Goal: Contribute content: Contribute content

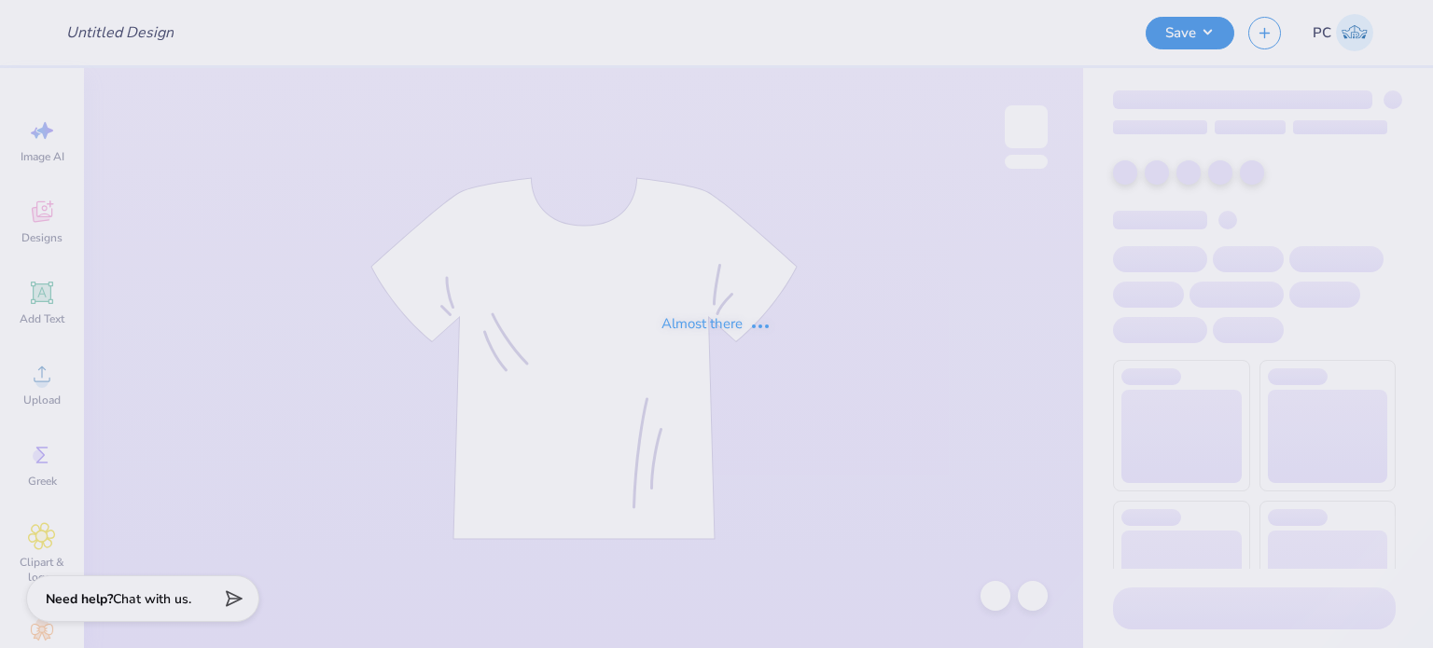
type input "DZ X SAE merch"
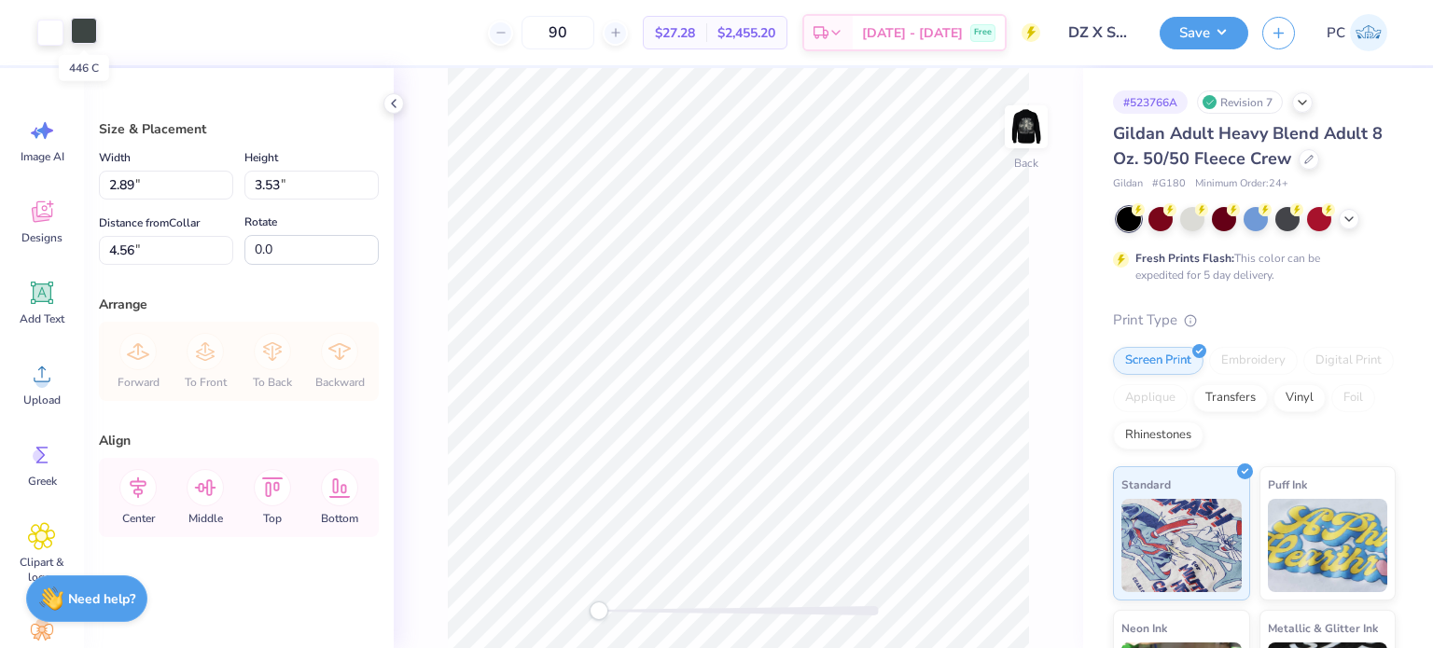
click at [83, 36] on div at bounding box center [84, 31] width 26 height 26
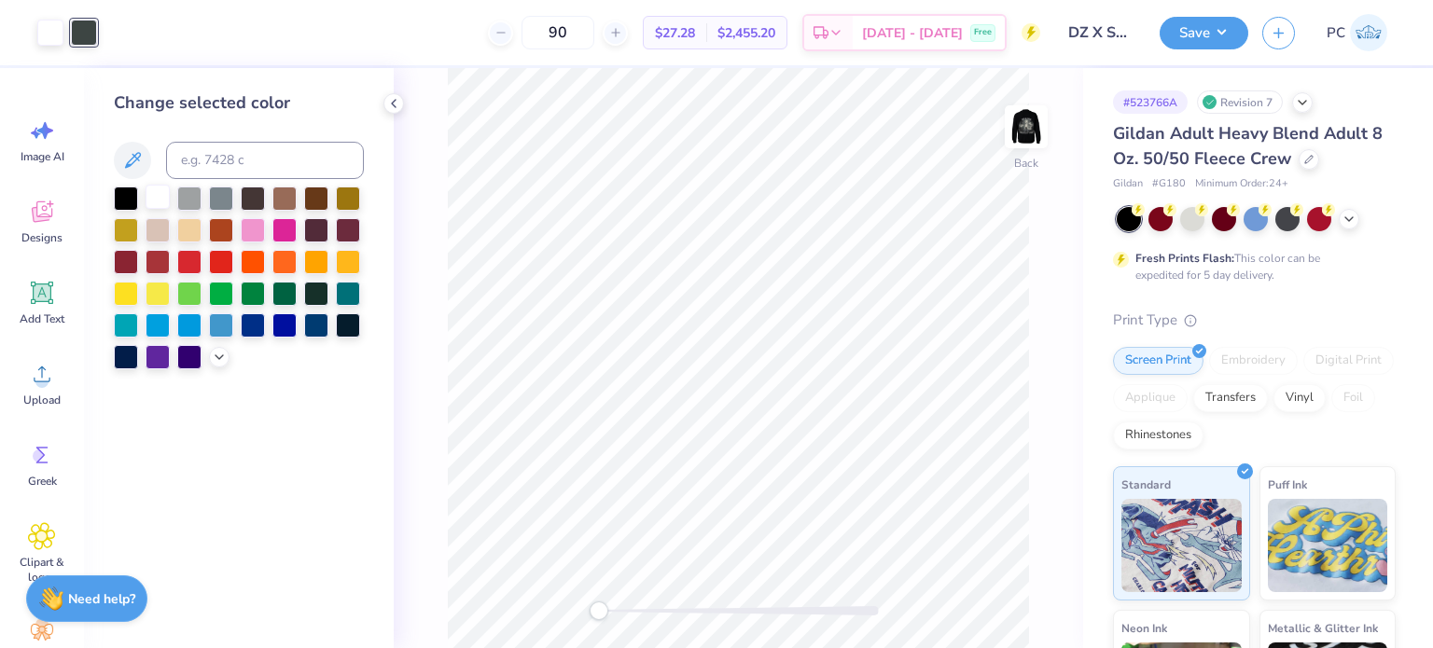
click at [158, 198] on div at bounding box center [158, 197] width 24 height 24
click at [383, 97] on div "Change selected color" at bounding box center [239, 358] width 310 height 580
click at [388, 99] on icon at bounding box center [393, 103] width 15 height 15
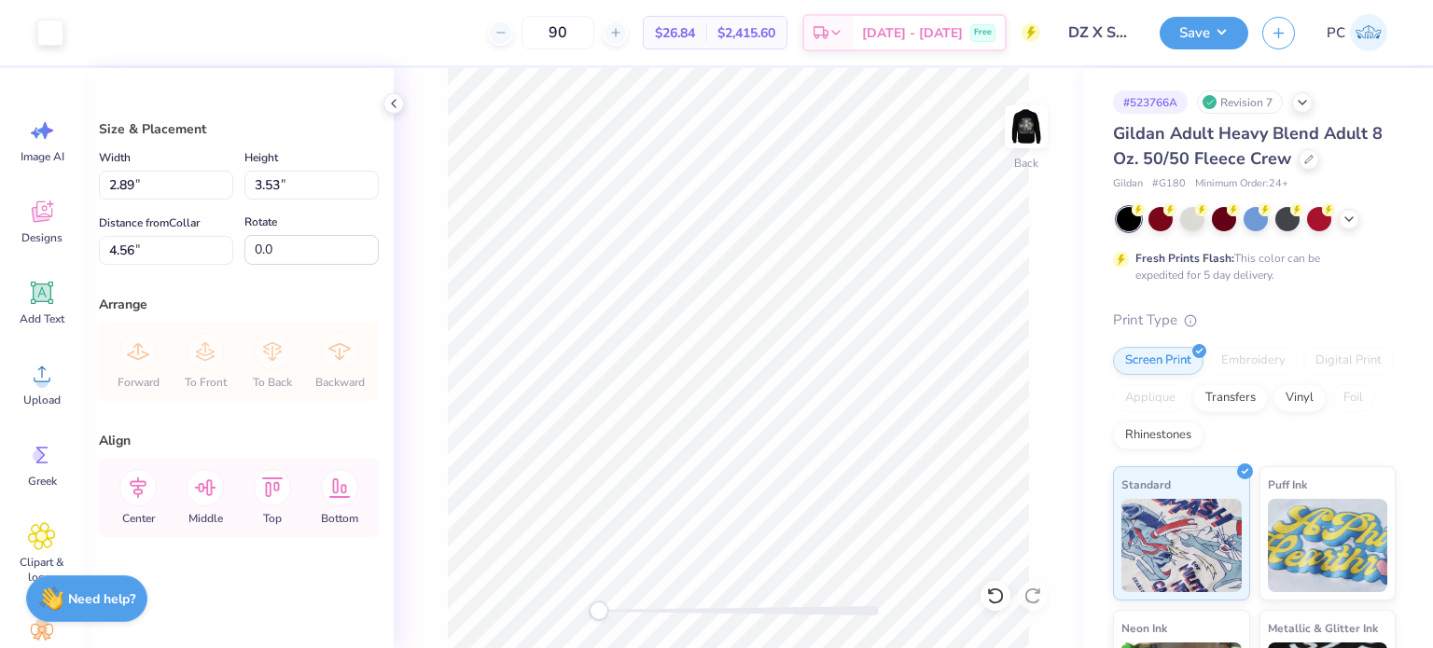
type input "3.00"
type input "2.53"
type input "3.09"
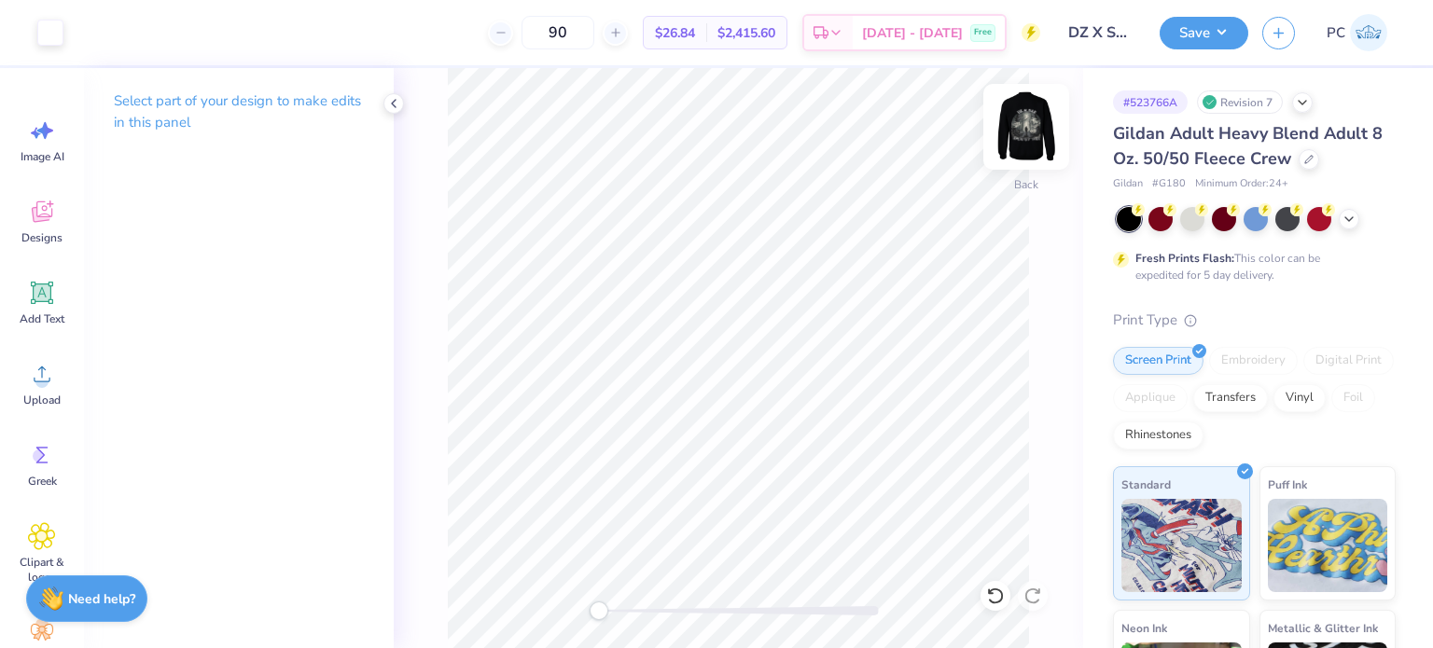
click at [1035, 124] on img at bounding box center [1026, 127] width 75 height 75
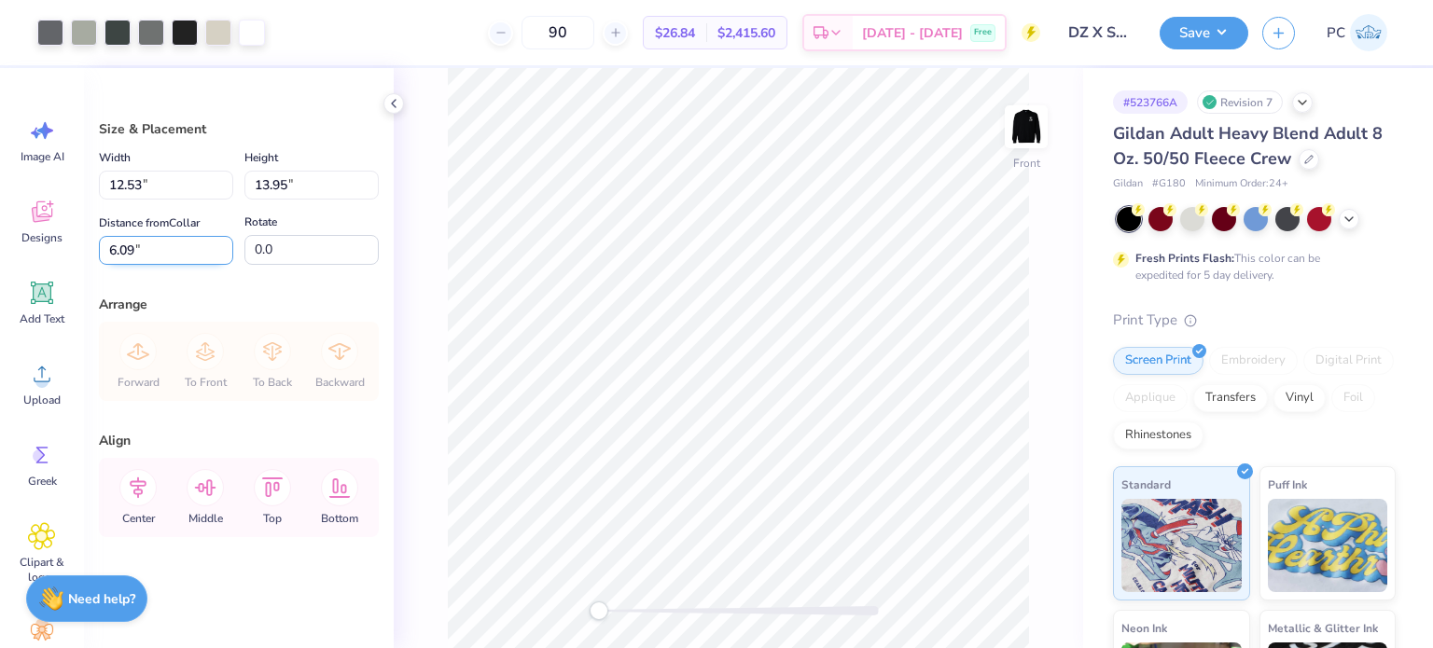
drag, startPoint x: 164, startPoint y: 249, endPoint x: 108, endPoint y: 250, distance: 56.0
click at [108, 250] on input "6.09" at bounding box center [166, 250] width 134 height 29
type input "3.00"
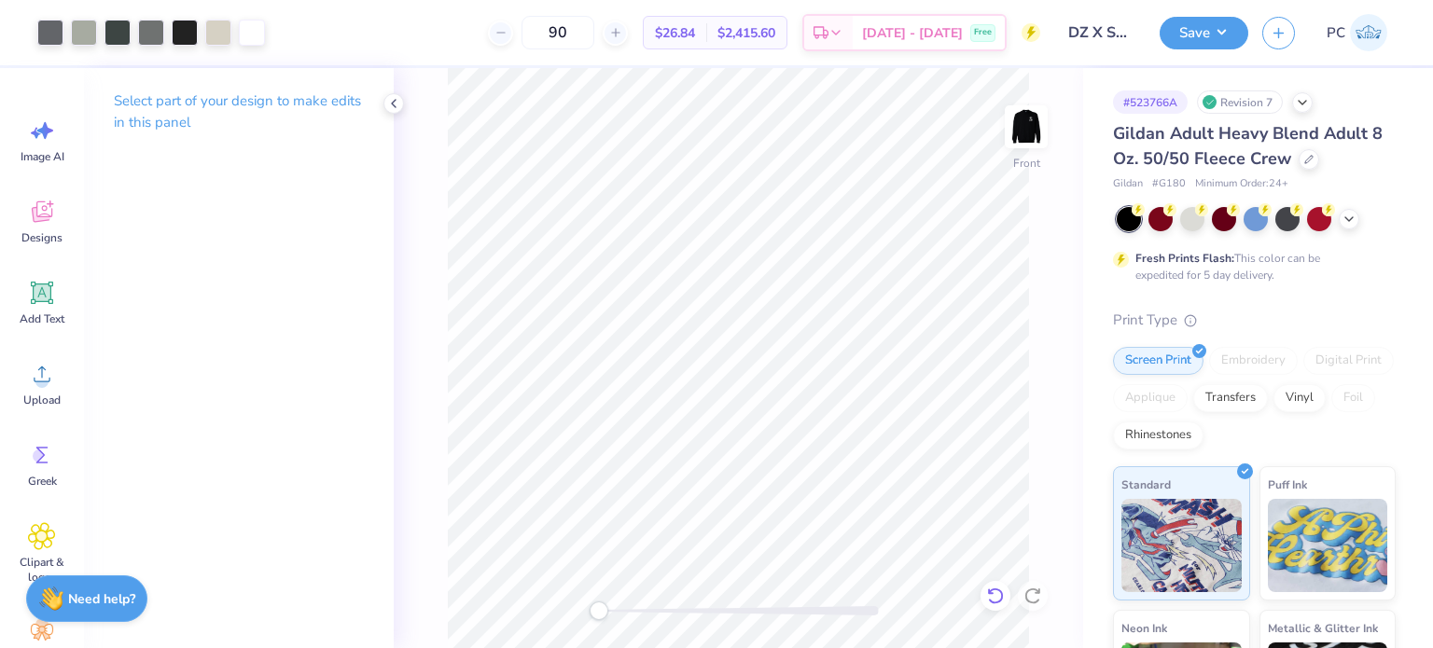
click at [995, 598] on icon at bounding box center [995, 596] width 19 height 19
click at [1026, 135] on img at bounding box center [1026, 127] width 75 height 75
